Goal: Information Seeking & Learning: Learn about a topic

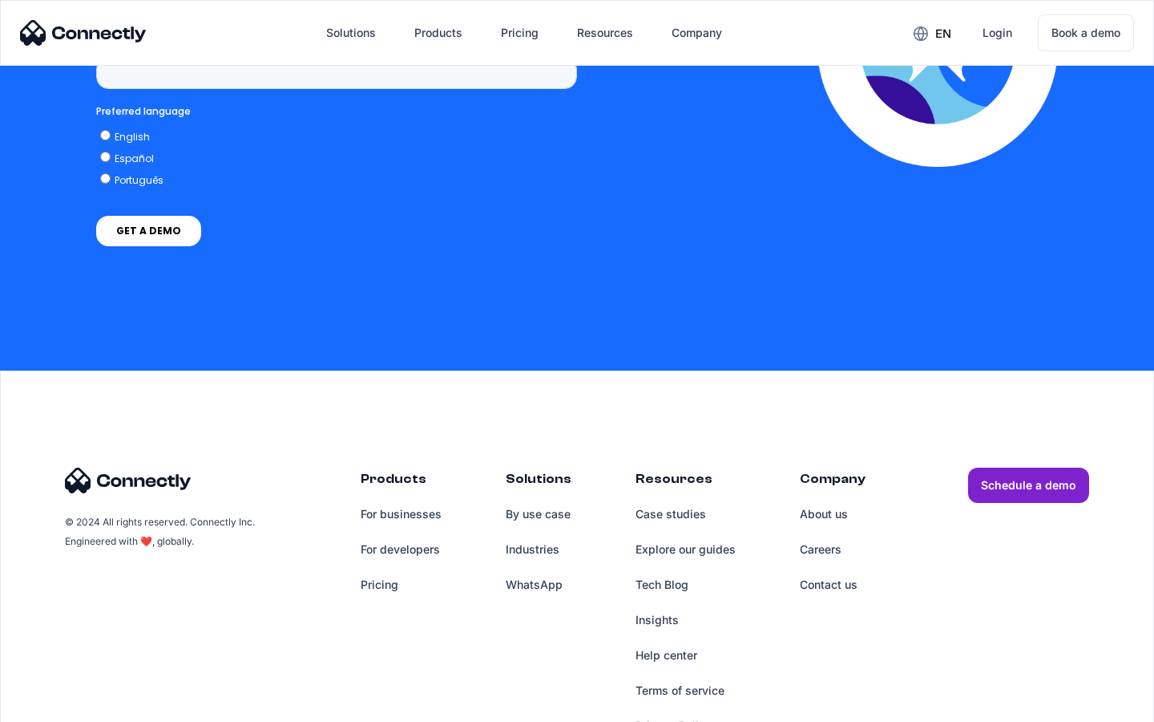
scroll to position [4676, 0]
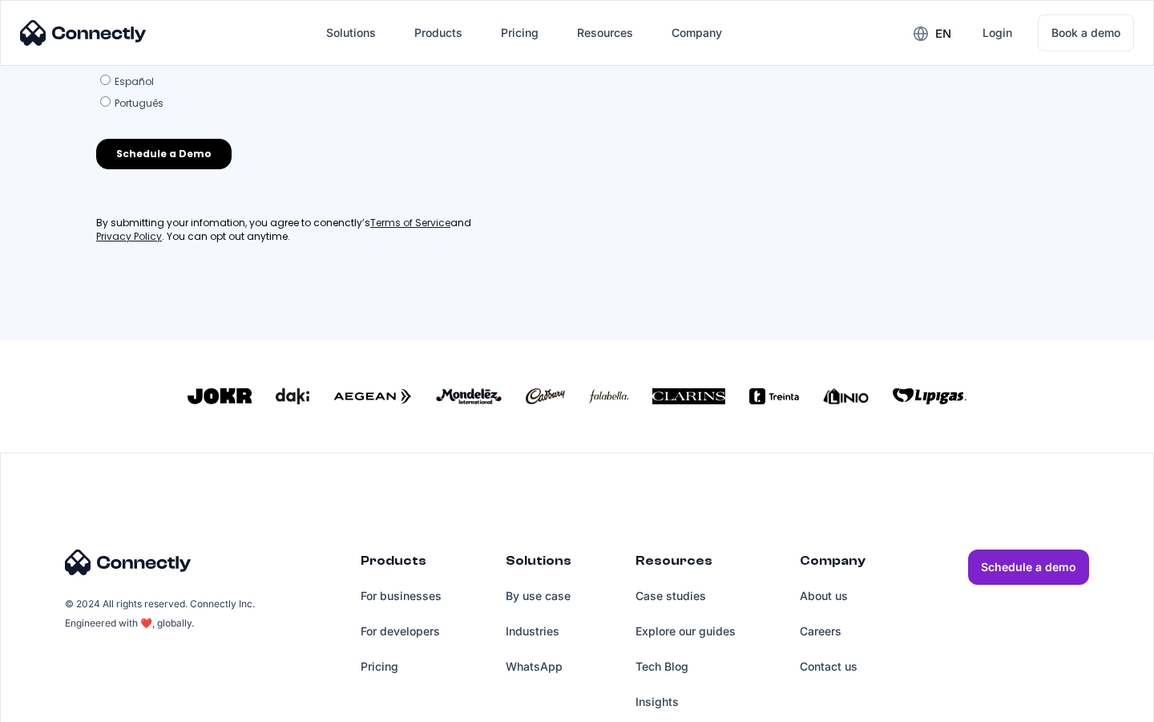
scroll to position [703, 0]
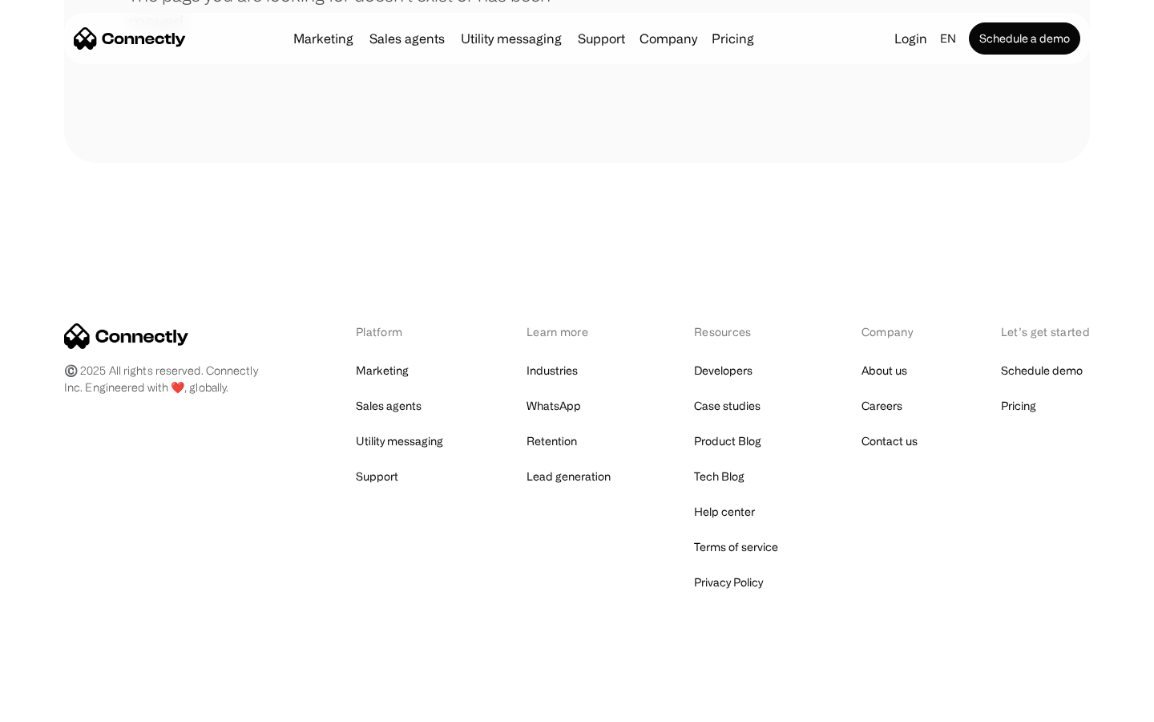
scroll to position [293, 0]
